Goal: Find contact information: Find contact information

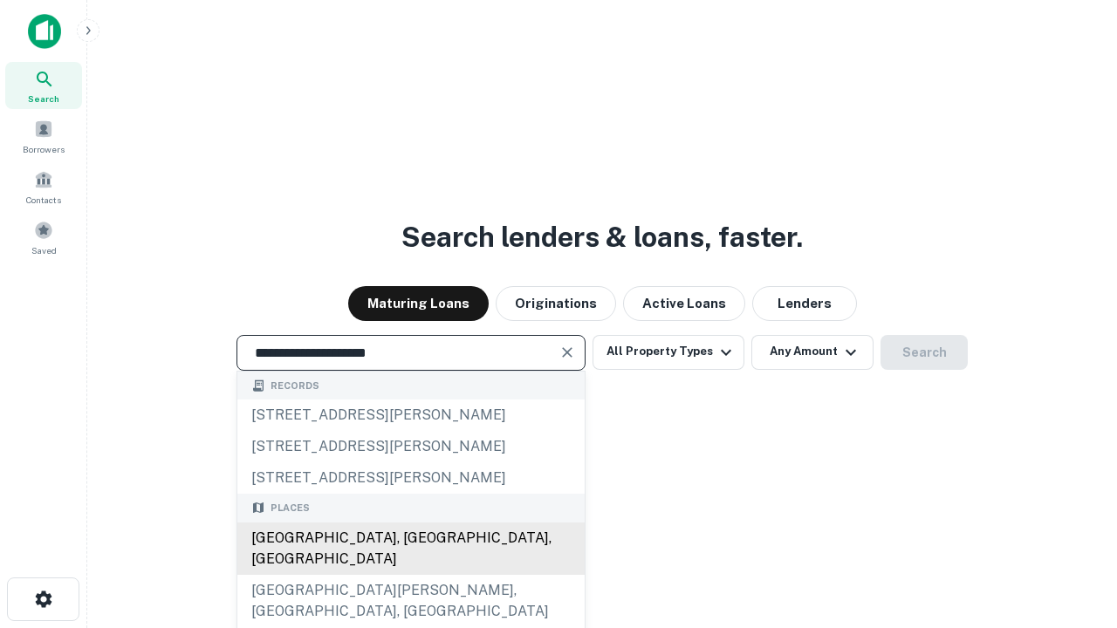
click at [410, 575] on div "Santa Monica, CA, USA" at bounding box center [410, 549] width 347 height 52
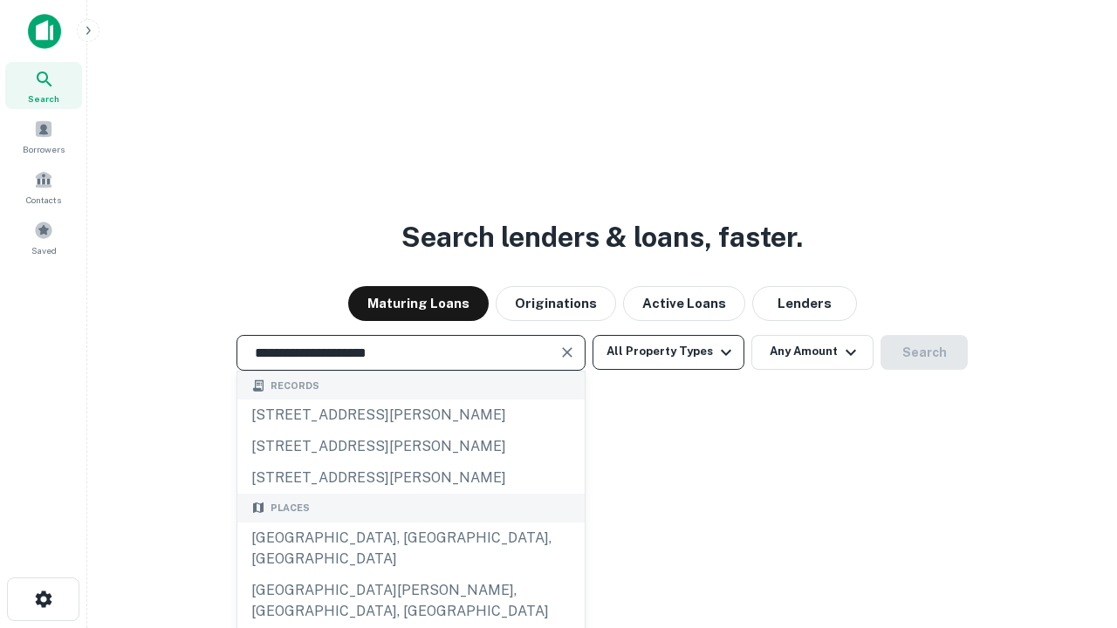
type input "**********"
click at [668, 352] on button "All Property Types" at bounding box center [668, 352] width 152 height 35
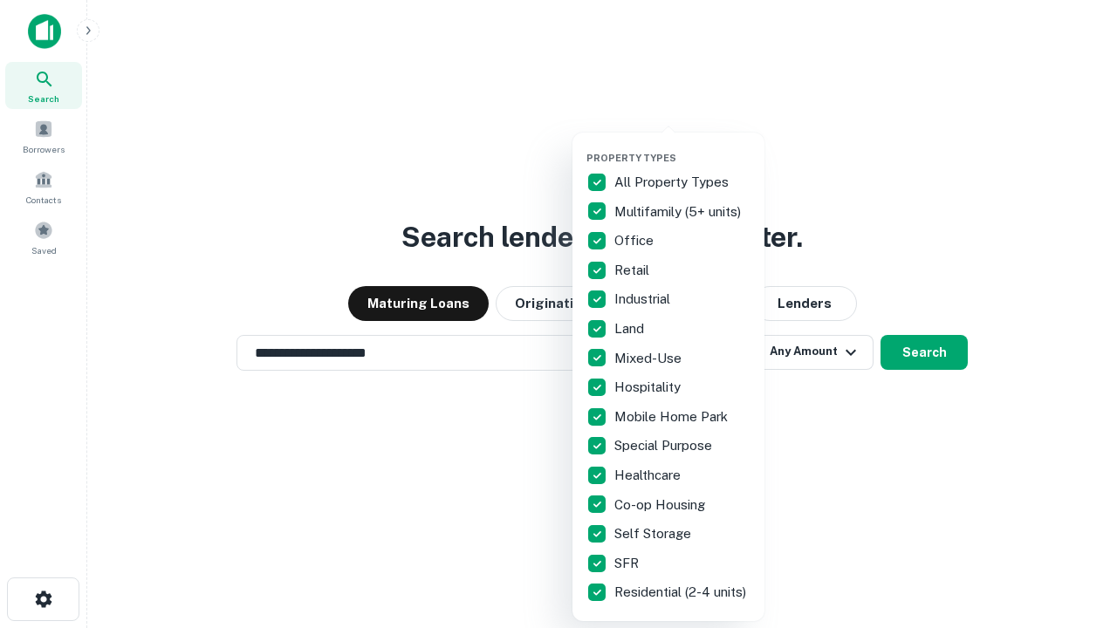
click at [682, 147] on button "button" at bounding box center [682, 147] width 192 height 1
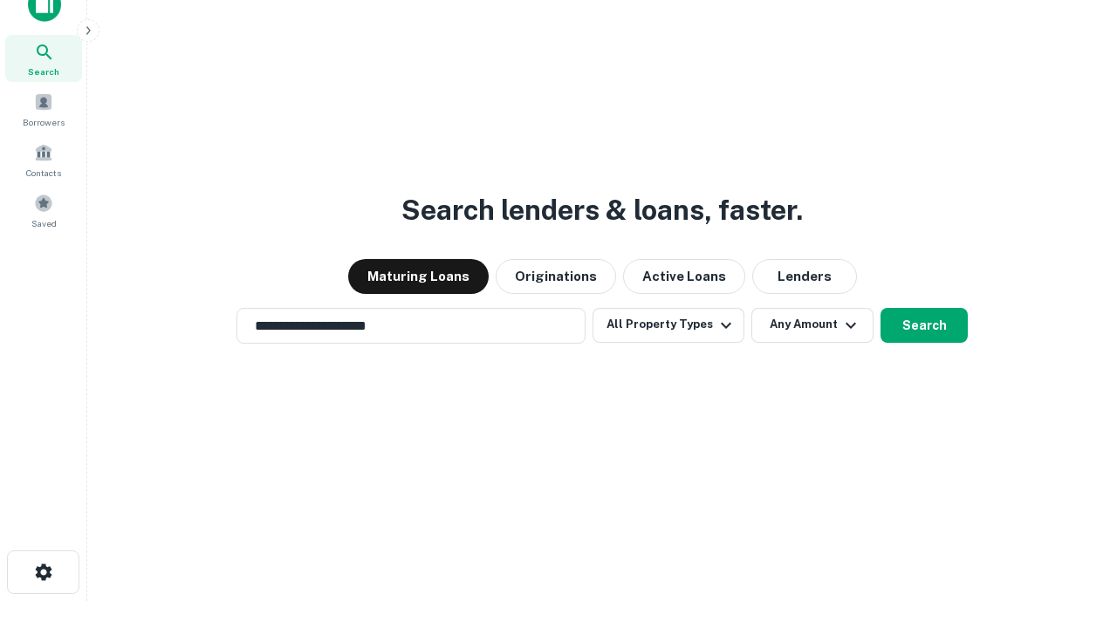
scroll to position [10, 210]
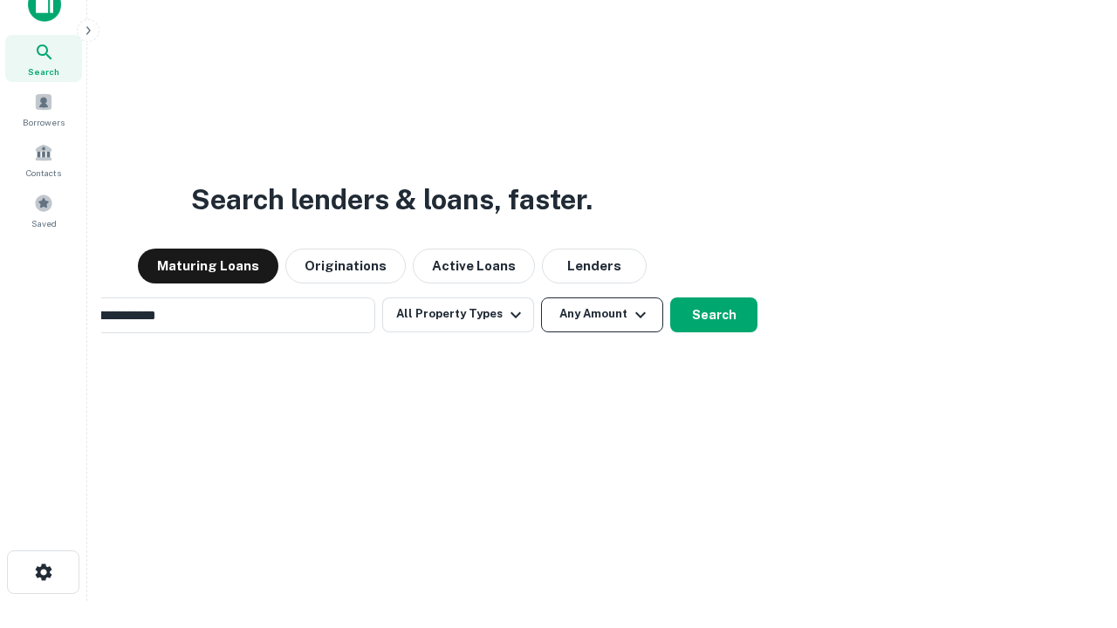
click at [541, 297] on button "Any Amount" at bounding box center [602, 314] width 122 height 35
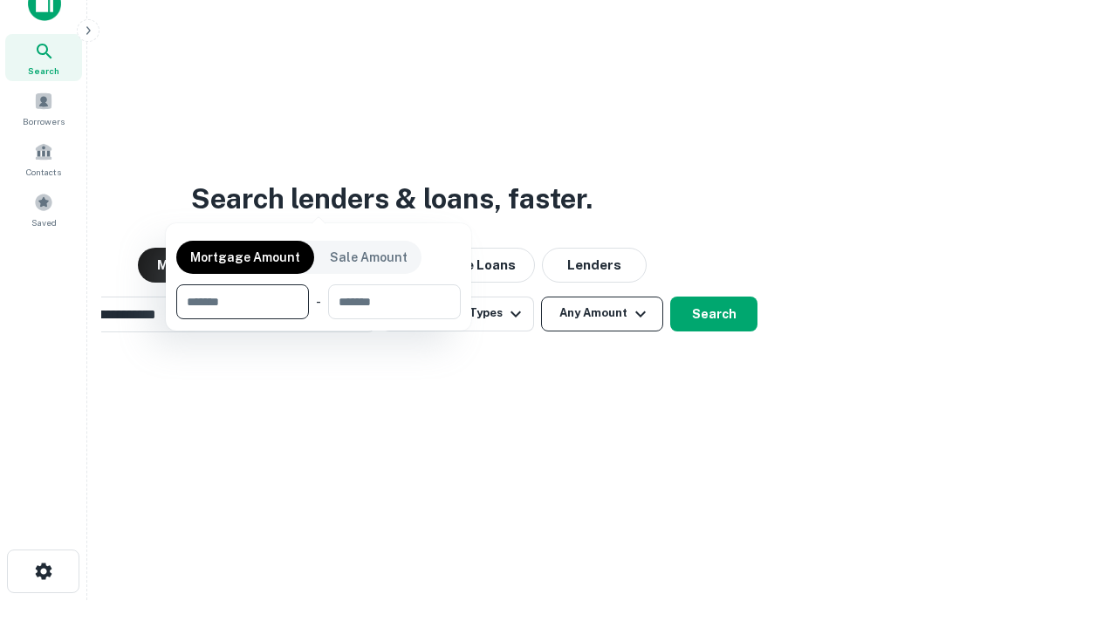
scroll to position [126, 494]
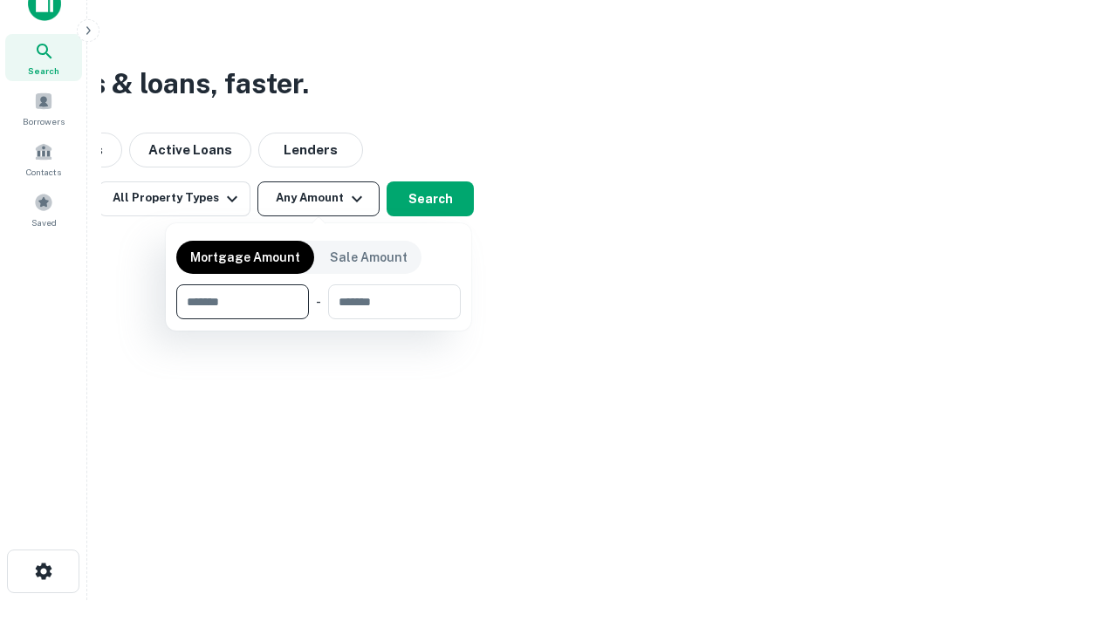
type input "*******"
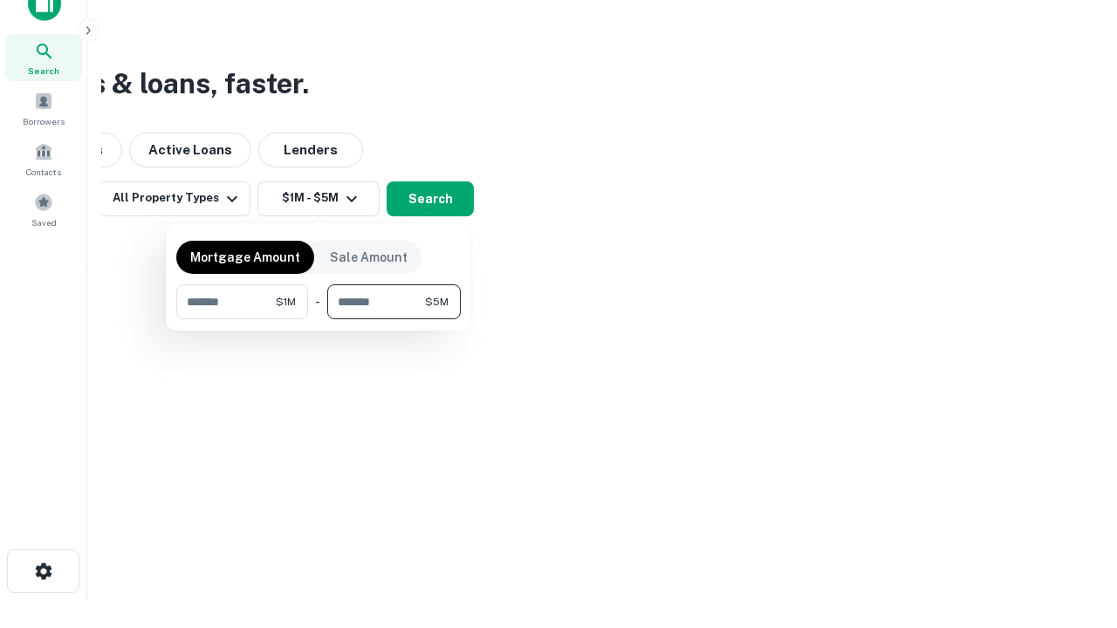
type input "*******"
click at [318, 319] on button "button" at bounding box center [318, 319] width 284 height 1
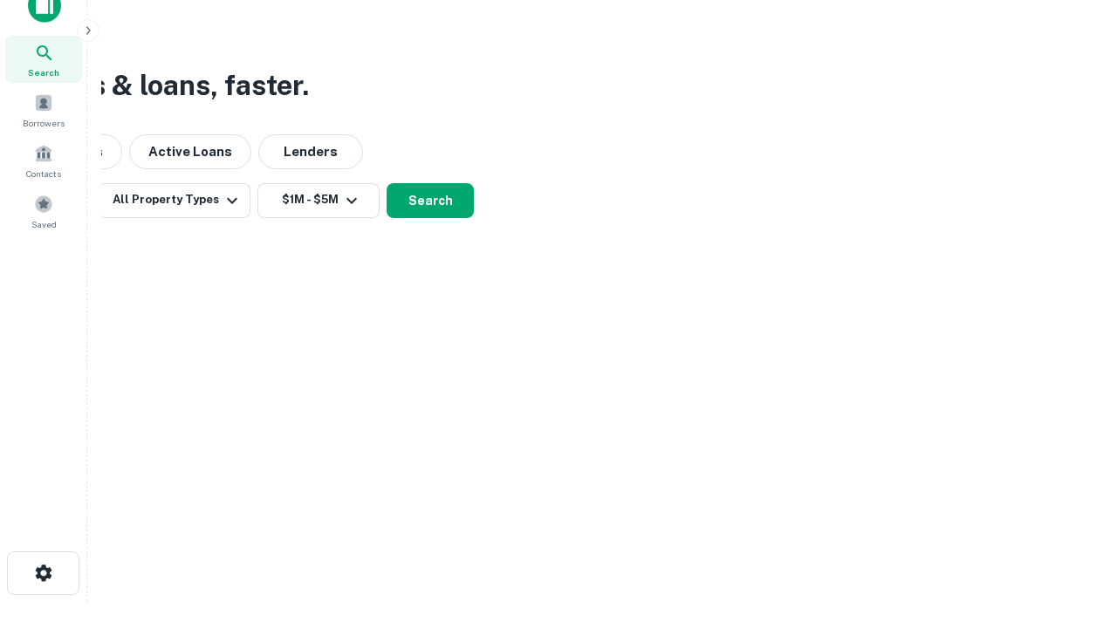
scroll to position [10, 322]
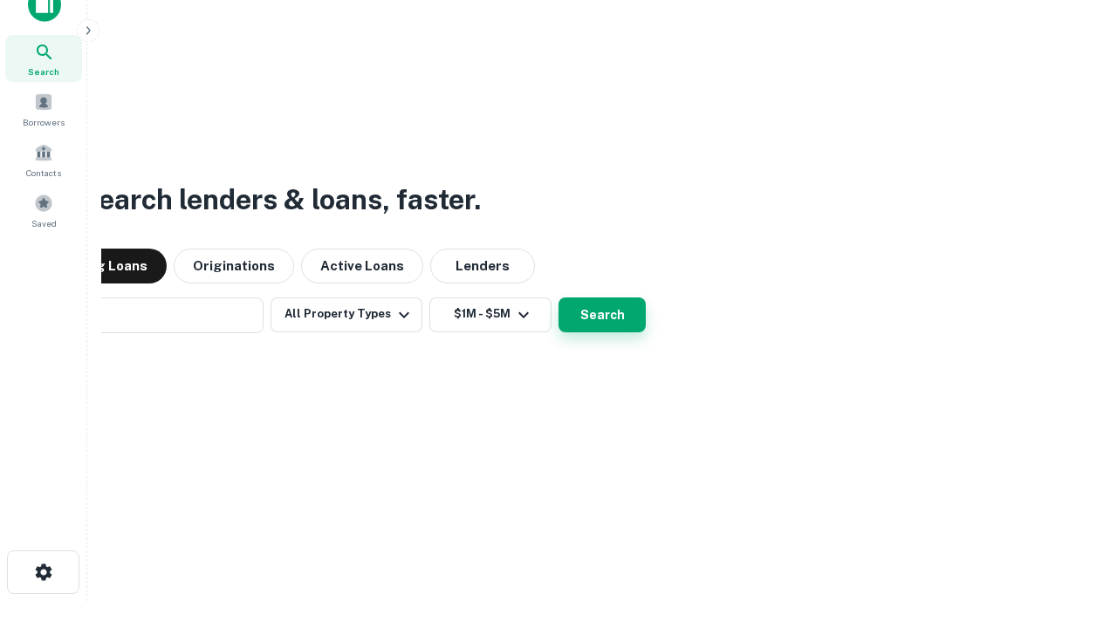
click at [558, 297] on button "Search" at bounding box center [601, 314] width 87 height 35
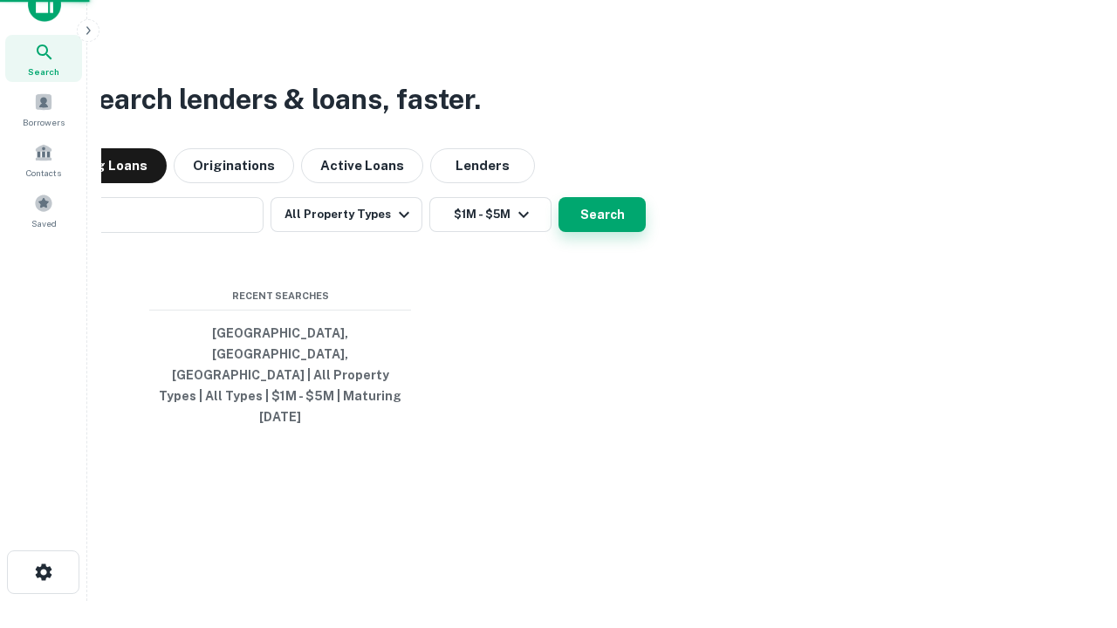
scroll to position [46, 494]
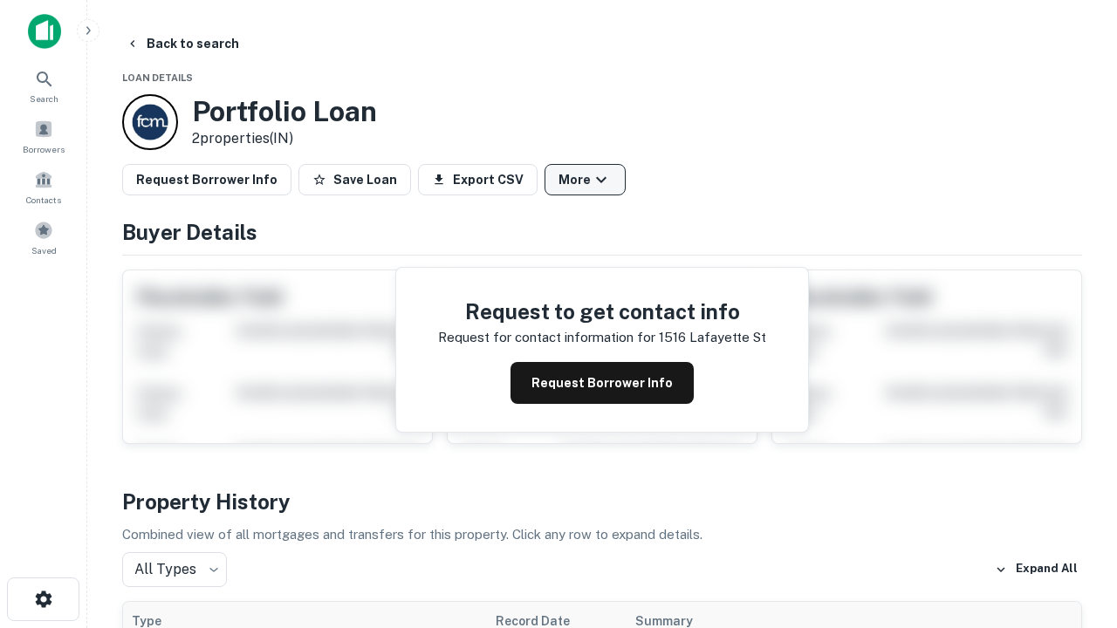
click at [585, 180] on button "More" at bounding box center [584, 179] width 81 height 31
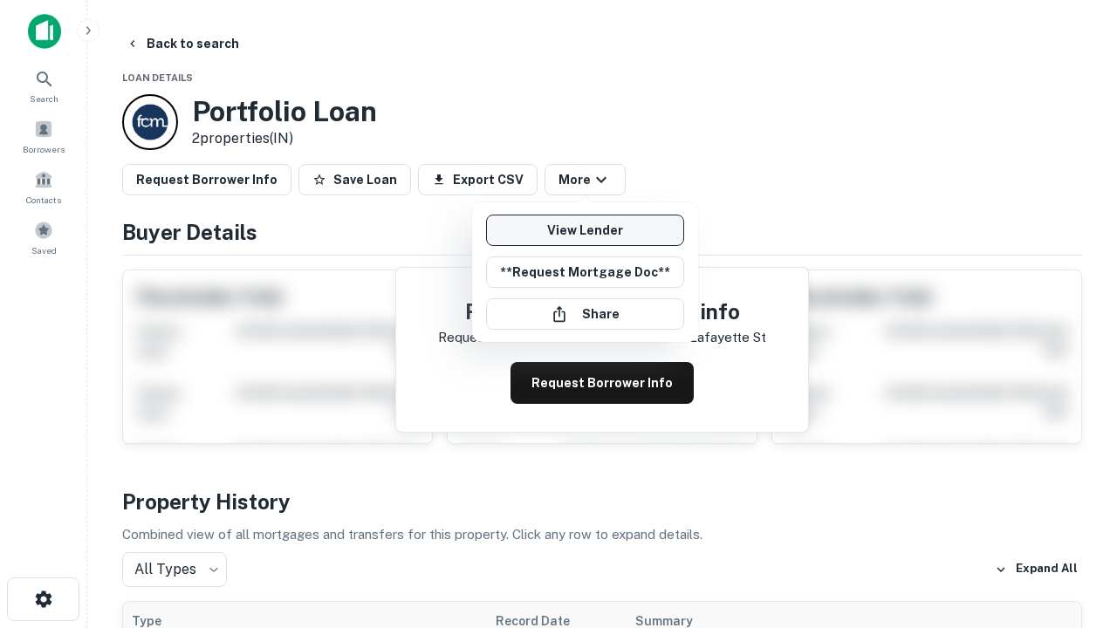
click at [585, 230] on link "View Lender" at bounding box center [585, 230] width 198 height 31
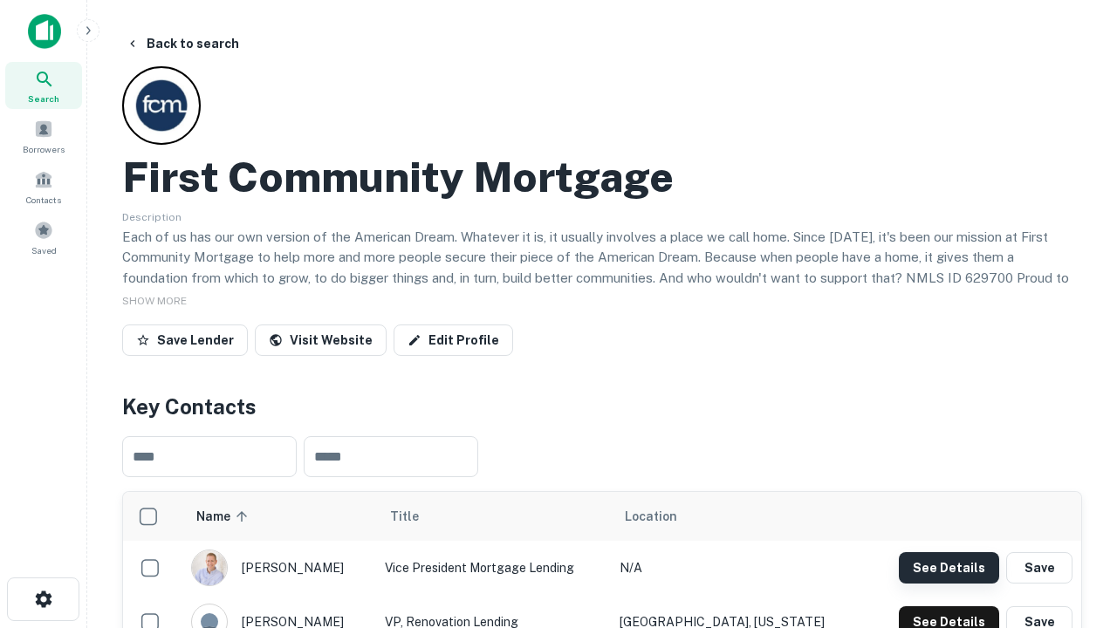
click at [948, 567] on button "See Details" at bounding box center [949, 567] width 100 height 31
click at [43, 599] on icon "button" at bounding box center [43, 599] width 21 height 21
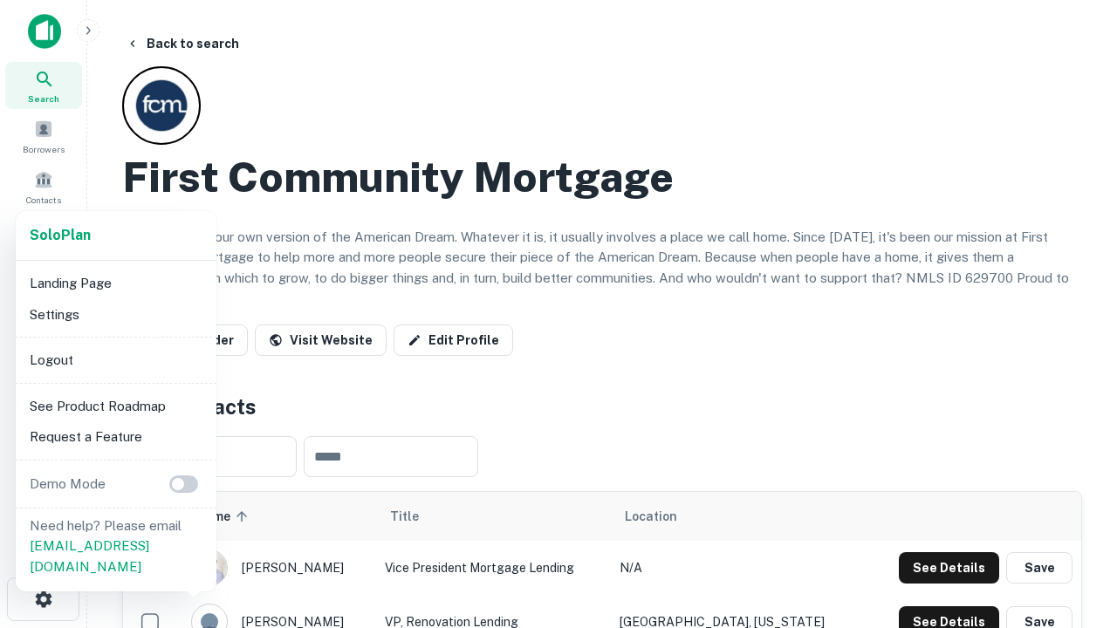
click at [115, 359] on li "Logout" at bounding box center [116, 360] width 187 height 31
